Goal: Navigation & Orientation: Find specific page/section

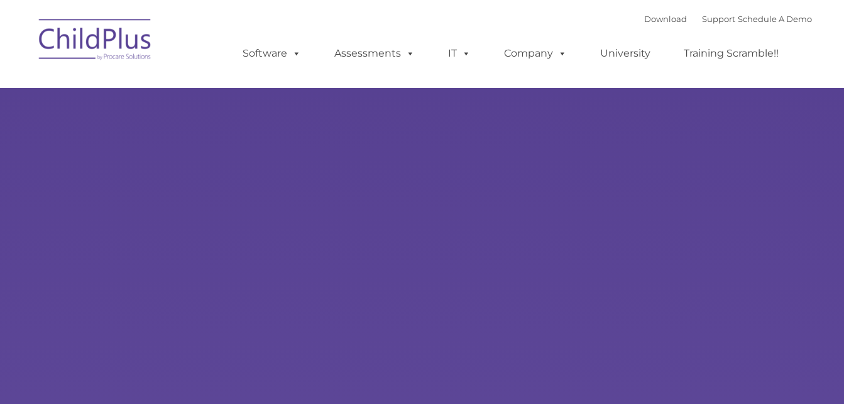
select select "MEDIUM"
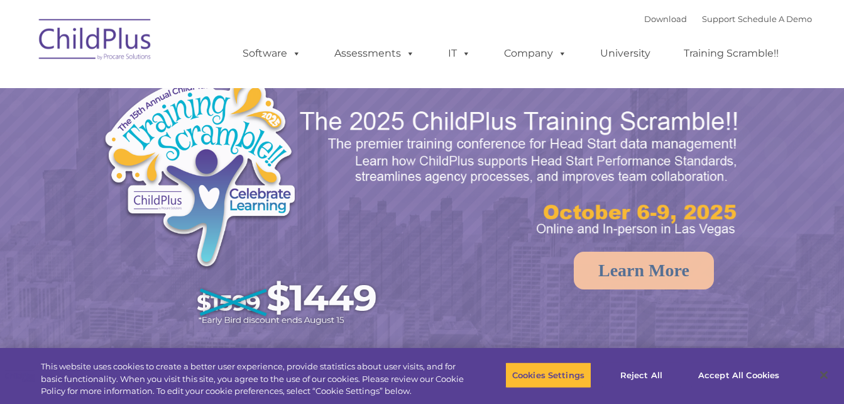
select select "MEDIUM"
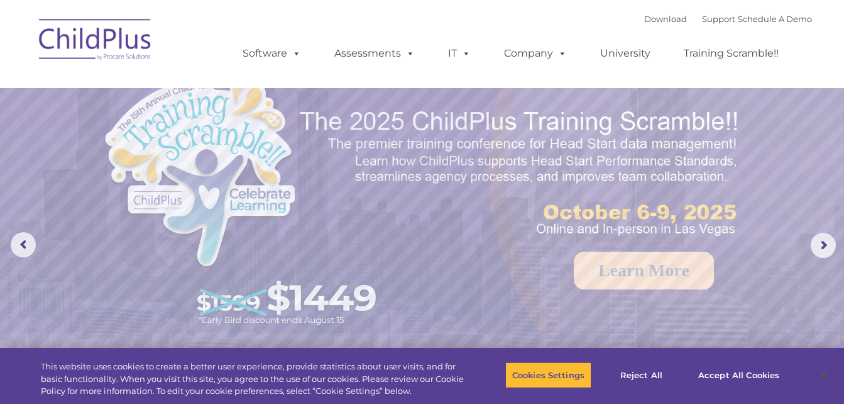
drag, startPoint x: 840, startPoint y: 48, endPoint x: 846, endPoint y: 91, distance: 43.1
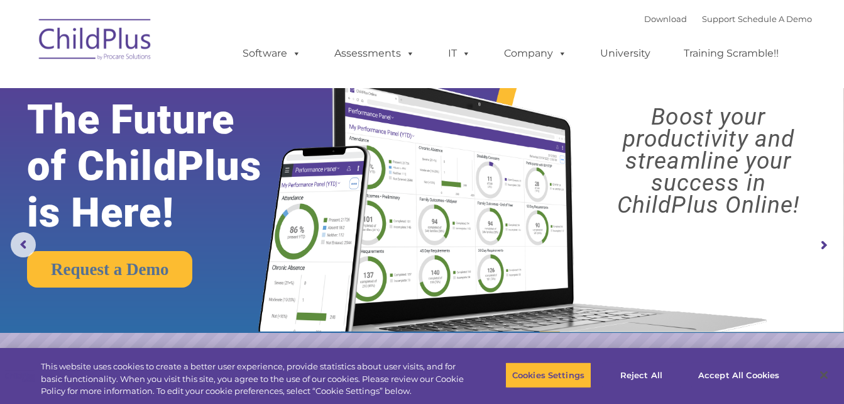
click at [507, 23] on div "Download Support | Schedule A Demo  MENU MENU Software ChildPlus: The original…" at bounding box center [515, 43] width 595 height 69
